Goal: Task Accomplishment & Management: Use online tool/utility

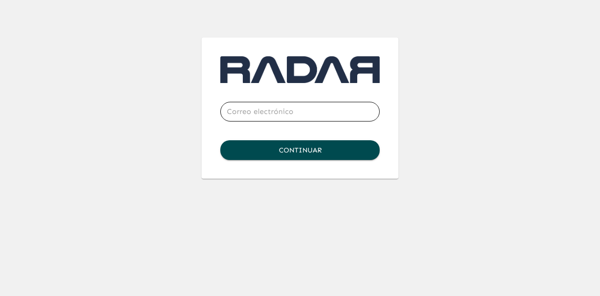
click at [316, 116] on input "email" at bounding box center [299, 111] width 159 height 26
type input "[EMAIL_ADDRESS][DOMAIN_NAME]"
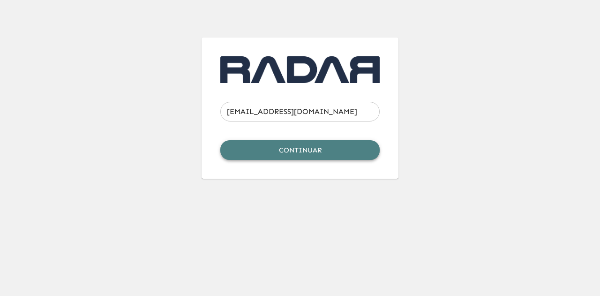
click at [300, 151] on button "Continuar" at bounding box center [299, 150] width 159 height 20
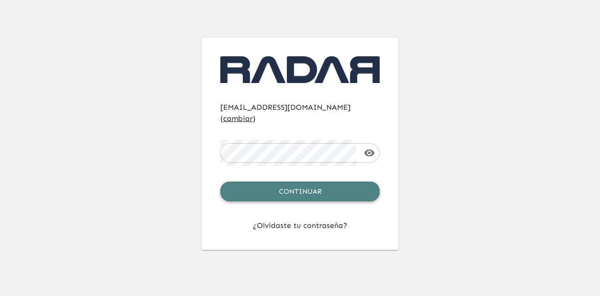
click at [312, 181] on button "Continuar" at bounding box center [299, 191] width 159 height 20
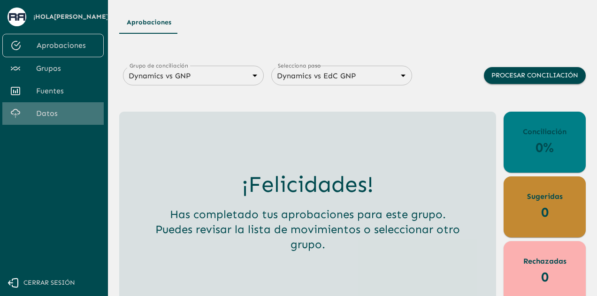
click at [54, 112] on span "Datos" at bounding box center [66, 113] width 60 height 11
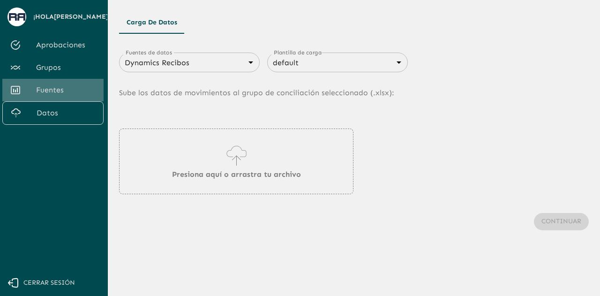
click at [47, 88] on span "Fuentes" at bounding box center [66, 89] width 60 height 11
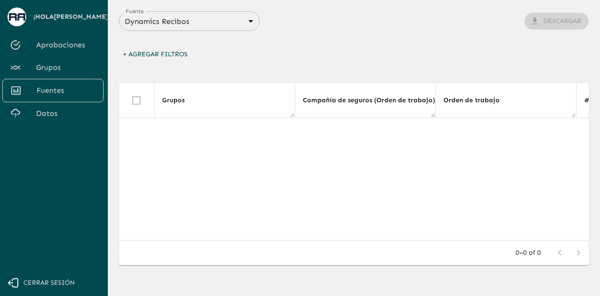
click at [224, 21] on body "Se están procesando los movimientos. Algunas acciones permanecerán deshabilitad…" at bounding box center [300, 148] width 600 height 296
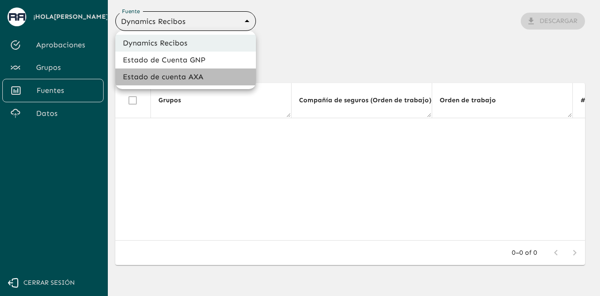
click at [195, 75] on li "Estado de cuenta AXA" at bounding box center [185, 76] width 141 height 17
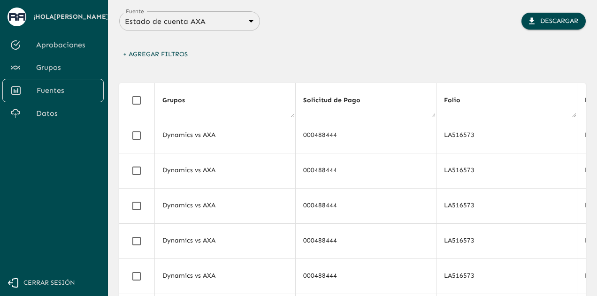
click at [232, 70] on div "Fuente Estado de cuenta AXA 688d3623321e4b428189379d Fuente Descargar + Agregar…" at bounding box center [352, 249] width 466 height 477
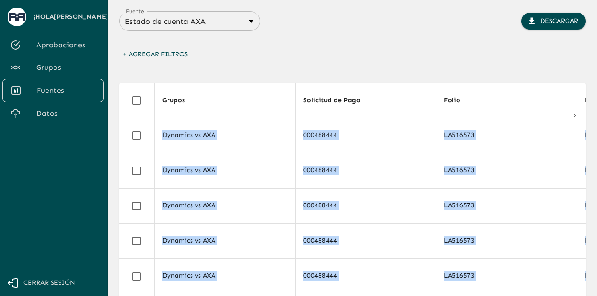
click at [232, 70] on div "Fuente Estado de cuenta AXA 688d3623321e4b428189379d Fuente Descargar + Agregar…" at bounding box center [352, 249] width 466 height 477
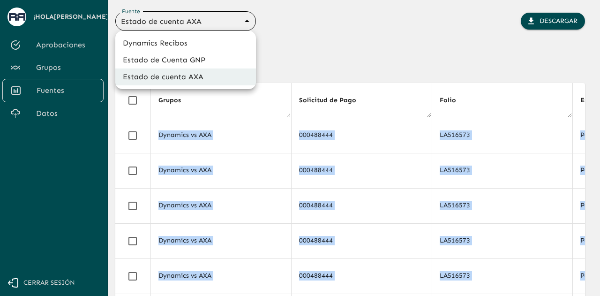
click at [219, 18] on body "Se están procesando los movimientos. Algunas acciones permanecerán deshabilitad…" at bounding box center [300, 148] width 600 height 296
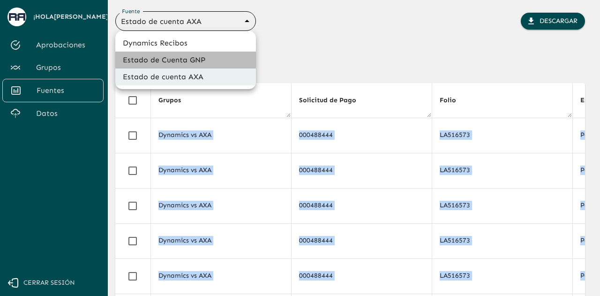
click at [210, 62] on li "Estado de Cuenta GNP" at bounding box center [185, 60] width 141 height 17
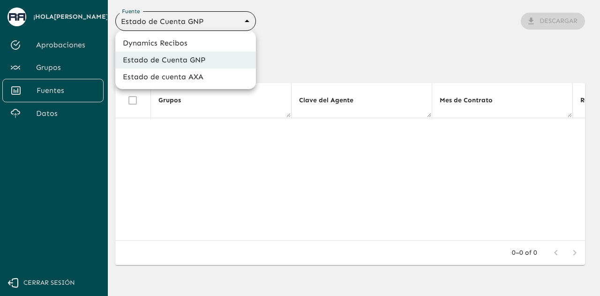
click at [177, 23] on body "Se están procesando los movimientos. Algunas acciones permanecerán deshabilitad…" at bounding box center [300, 148] width 600 height 296
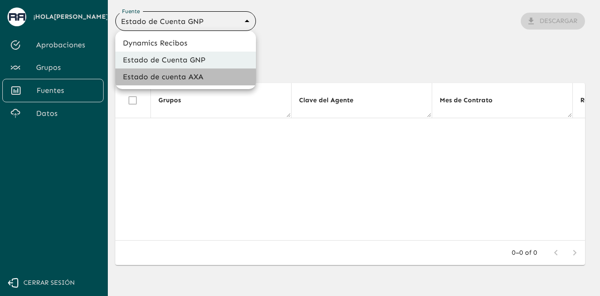
click at [198, 83] on li "Estado de cuenta AXA" at bounding box center [185, 76] width 141 height 17
type input "688d3623321e4b428189379d"
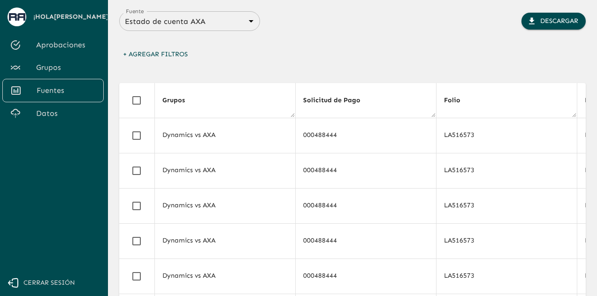
click at [299, 65] on div "+ Agregar Filtros" at bounding box center [352, 57] width 466 height 22
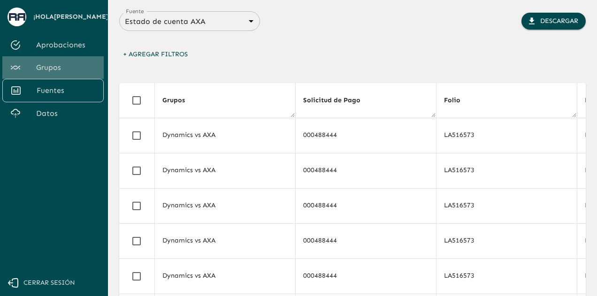
click at [71, 65] on span "Grupos" at bounding box center [66, 67] width 60 height 11
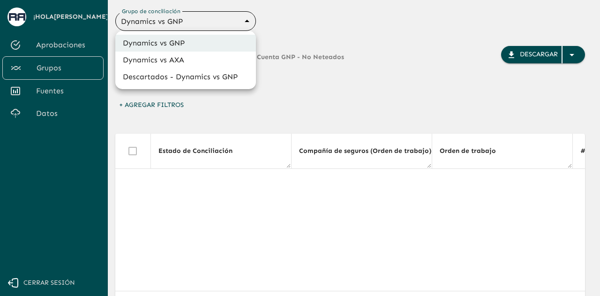
click at [251, 20] on body "Se están procesando los movimientos. Algunas acciones permanecerán deshabilitad…" at bounding box center [300, 148] width 600 height 296
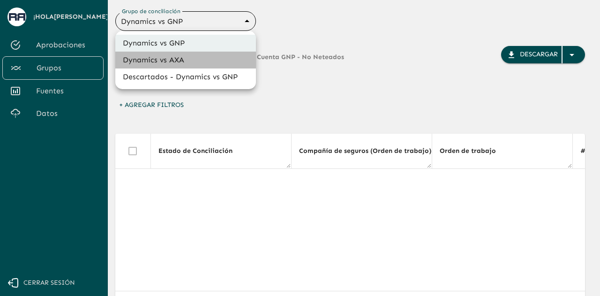
click at [239, 64] on li "Dynamics vs AXA" at bounding box center [185, 60] width 141 height 17
type input "688d0fb445366dcf85fc95f2"
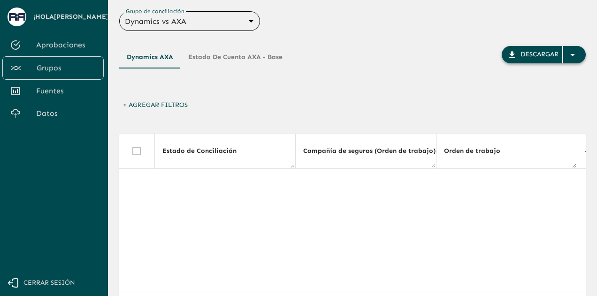
click at [570, 59] on icon "button" at bounding box center [572, 54] width 11 height 11
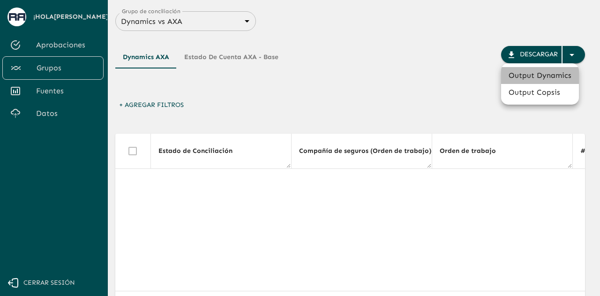
click at [564, 78] on li "Output Dynamics" at bounding box center [540, 75] width 78 height 17
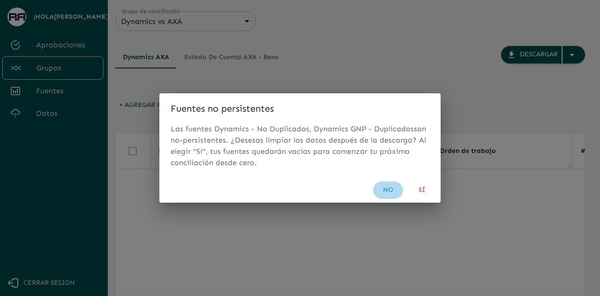
click at [393, 195] on button "No" at bounding box center [388, 189] width 30 height 17
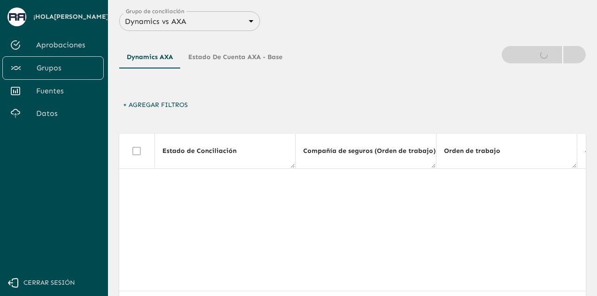
click at [570, 68] on div "Dynamics AXA Estado de cuenta AXA - Base Descargar" at bounding box center [352, 71] width 466 height 51
click at [571, 67] on div "Dynamics AXA Estado de cuenta AXA - Base Descargar" at bounding box center [352, 71] width 466 height 51
drag, startPoint x: 531, startPoint y: 93, endPoint x: 447, endPoint y: 121, distance: 88.8
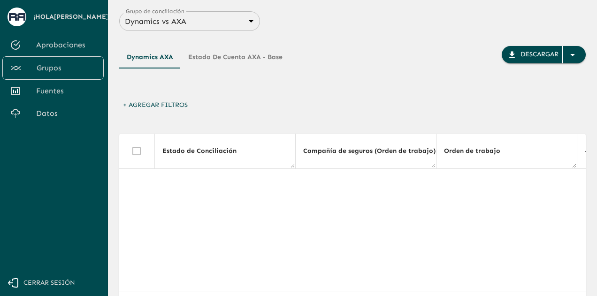
click at [447, 121] on div "Dynamics AXA Estado de cuenta AXA - Base Descargar + Agregar Filtros Estado de …" at bounding box center [352, 194] width 466 height 326
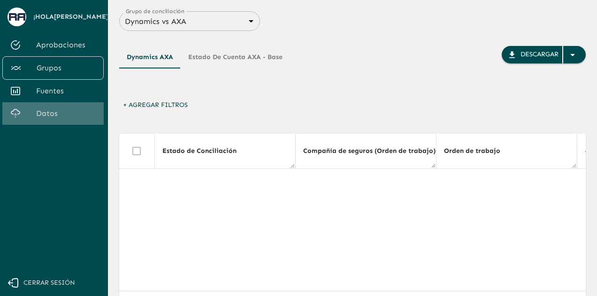
click at [73, 113] on span "Datos" at bounding box center [66, 113] width 60 height 11
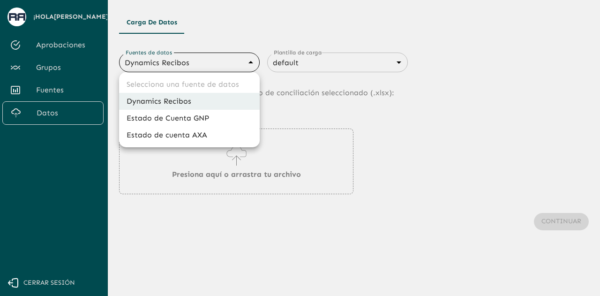
click at [181, 59] on body "Se están procesando los movimientos. Algunas acciones permanecerán deshabilitad…" at bounding box center [300, 148] width 600 height 296
click at [181, 59] on div at bounding box center [300, 148] width 600 height 296
